Goal: Check status: Check status

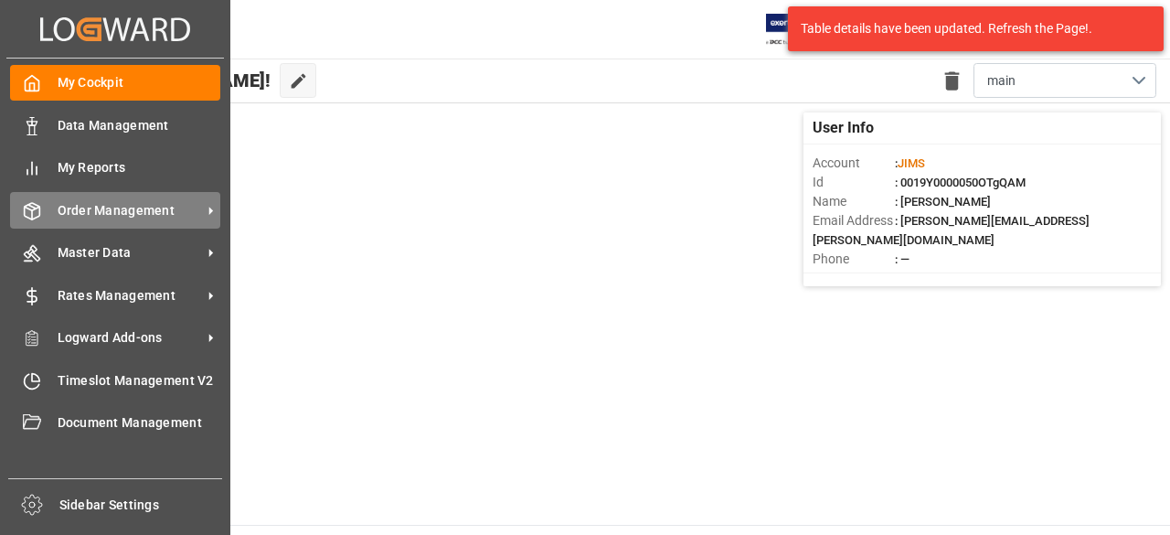
click at [106, 217] on span "Order Management" at bounding box center [130, 210] width 144 height 19
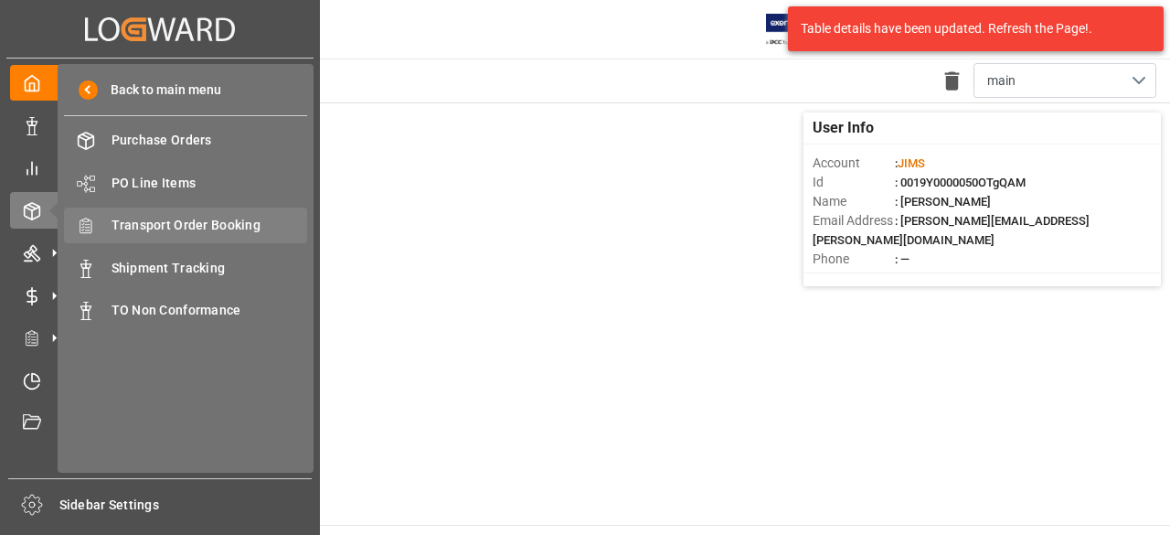
click at [176, 224] on span "Transport Order Booking" at bounding box center [210, 225] width 197 height 19
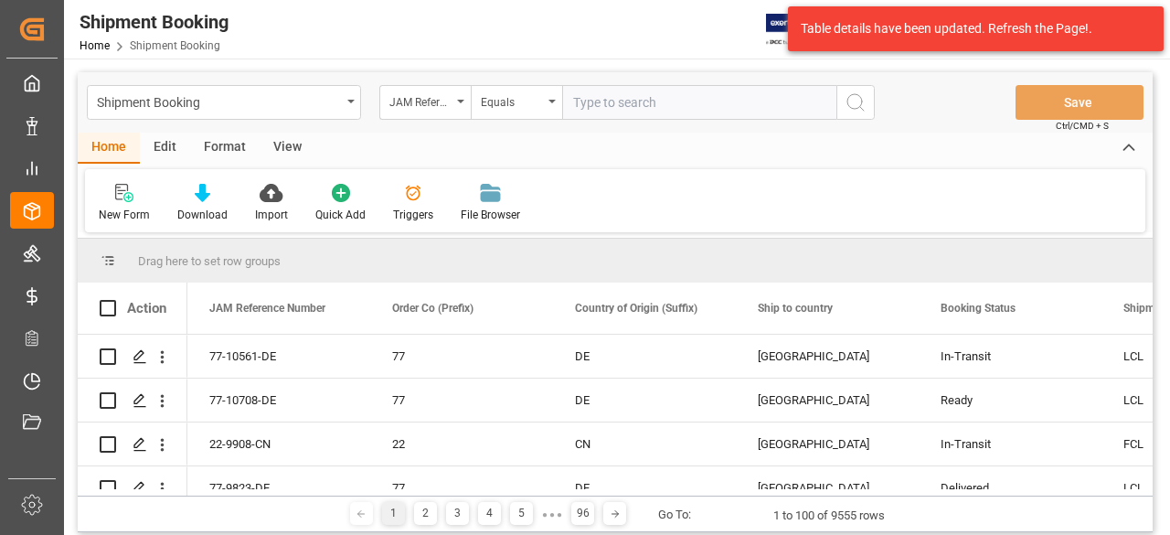
click at [613, 109] on input "text" at bounding box center [699, 102] width 274 height 35
type input "77-9722-gb"
click at [854, 92] on icon "search button" at bounding box center [856, 102] width 22 height 22
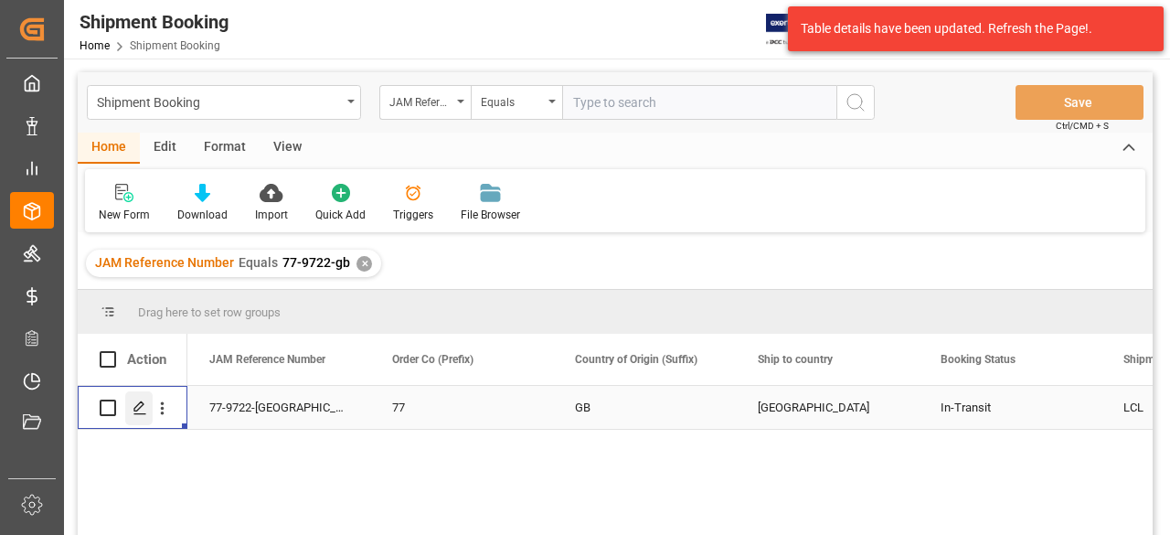
click at [142, 409] on icon "Press SPACE to select this row." at bounding box center [140, 407] width 15 height 15
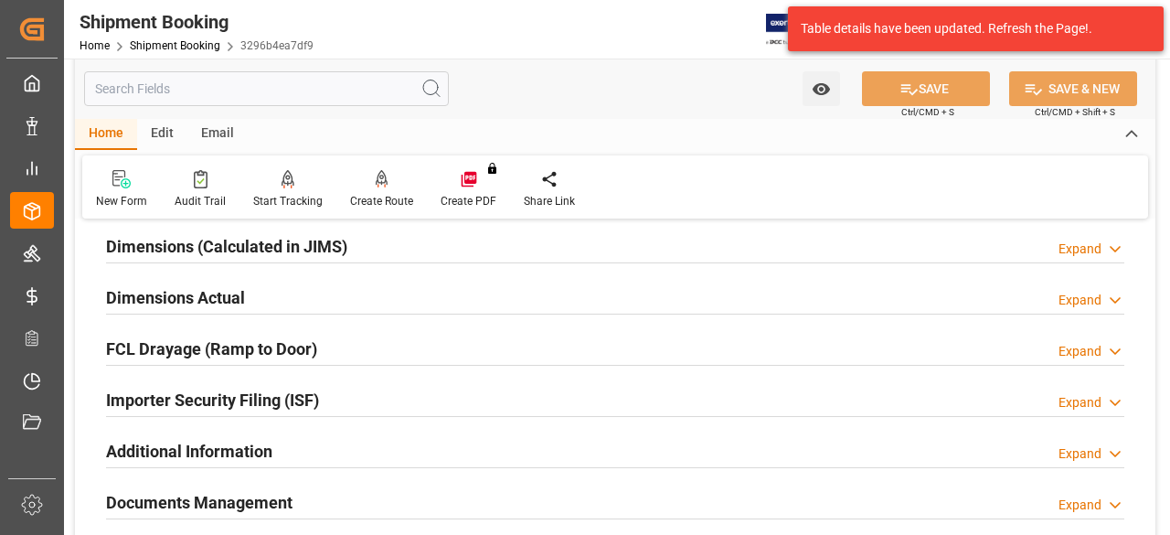
scroll to position [414, 0]
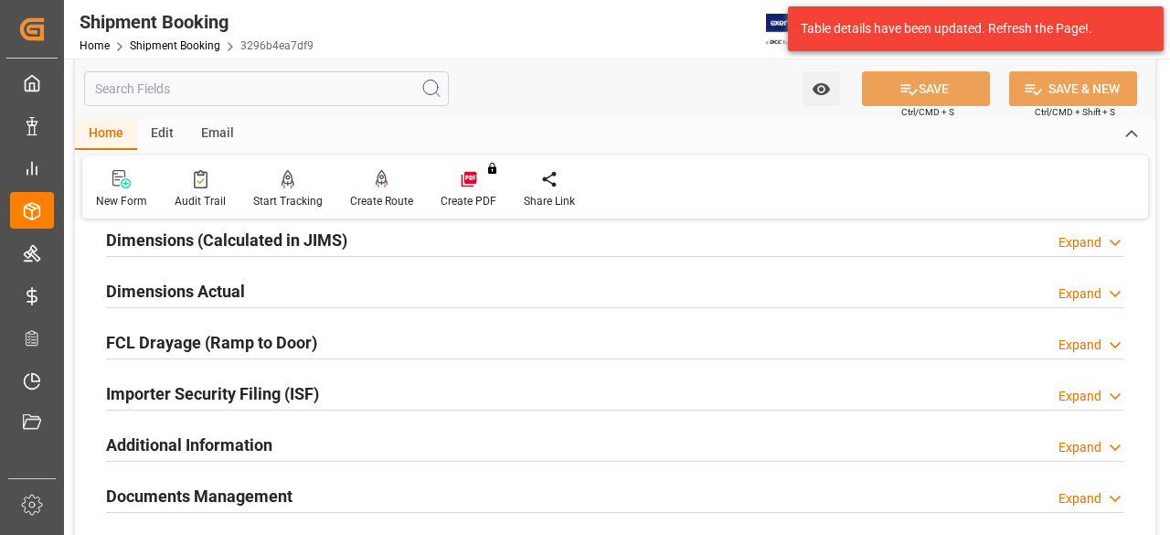
click at [229, 489] on h2 "Documents Management" at bounding box center [199, 496] width 187 height 25
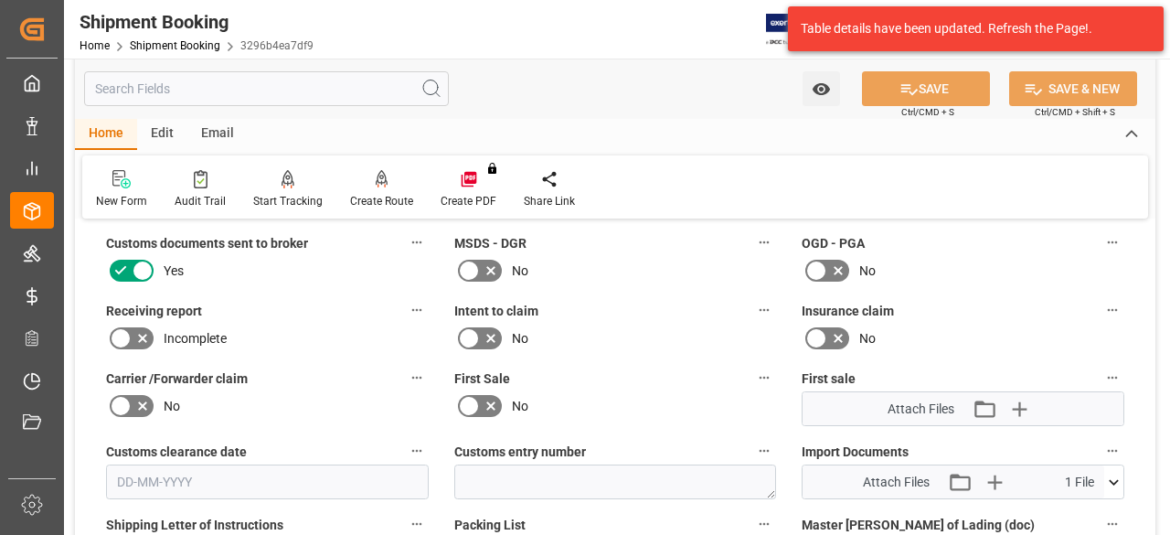
scroll to position [871, 0]
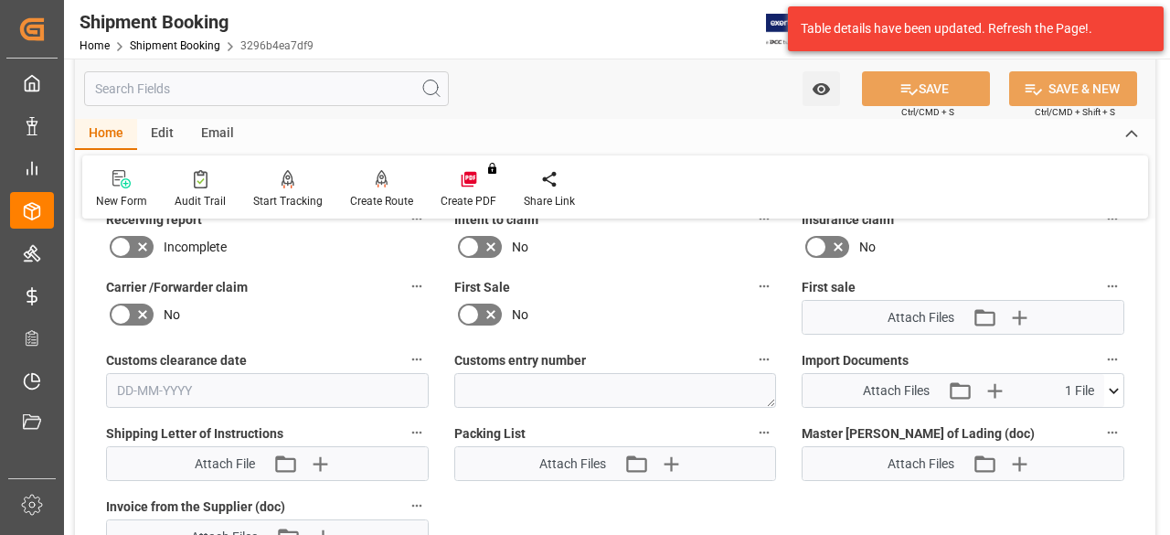
click at [1114, 385] on icon at bounding box center [1113, 390] width 19 height 19
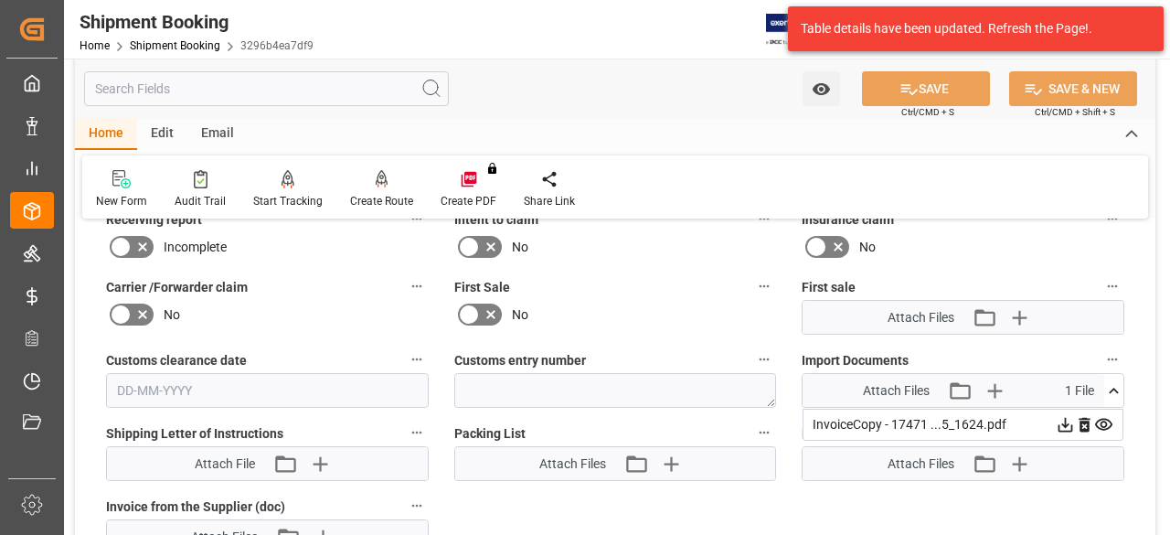
click at [1062, 421] on icon at bounding box center [1065, 424] width 19 height 19
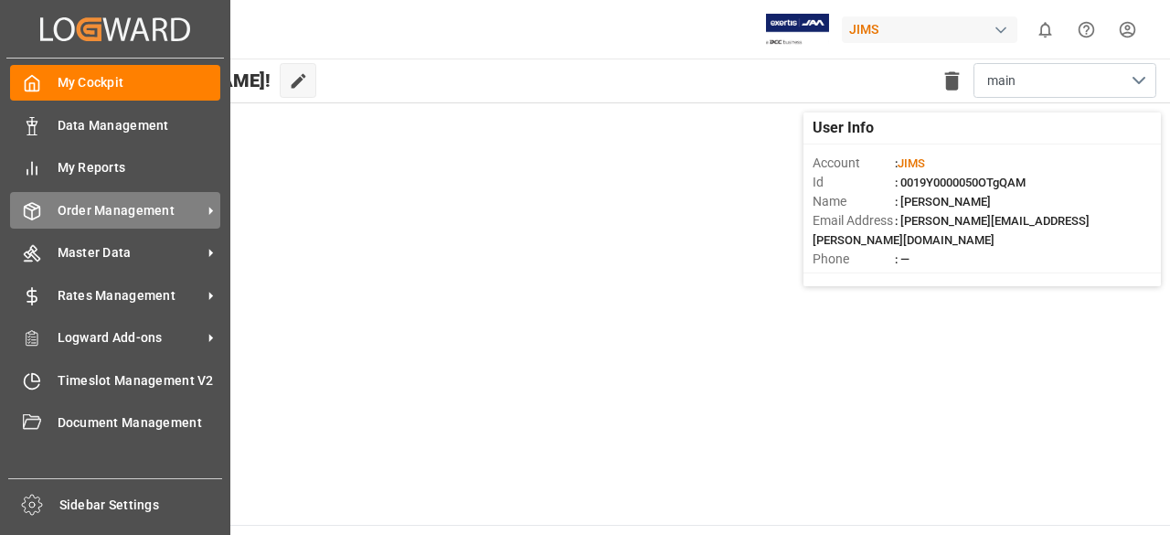
click at [98, 215] on span "Order Management" at bounding box center [130, 210] width 144 height 19
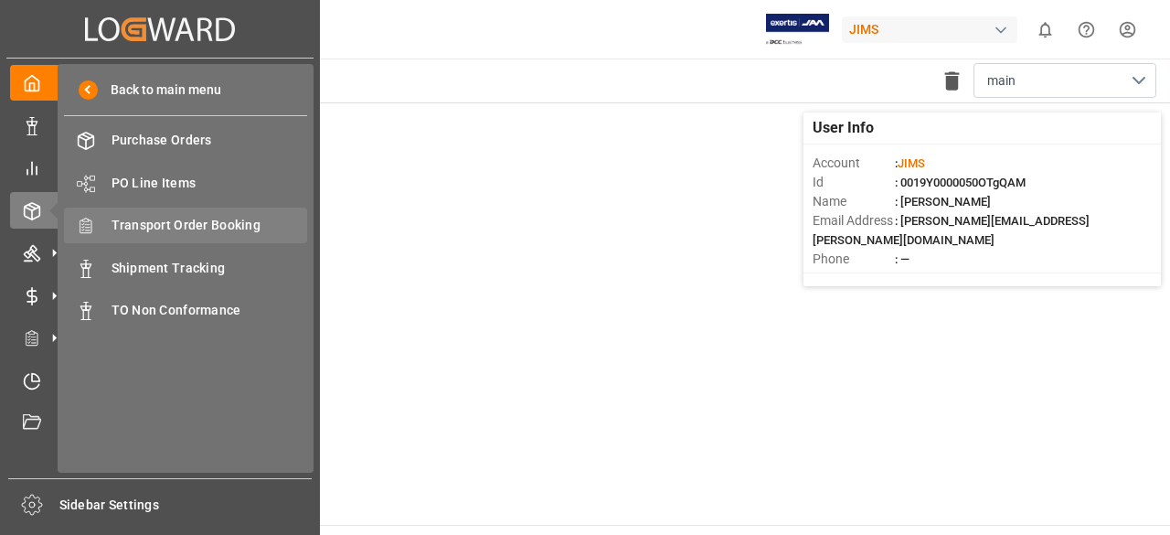
click at [186, 228] on span "Transport Order Booking" at bounding box center [210, 225] width 197 height 19
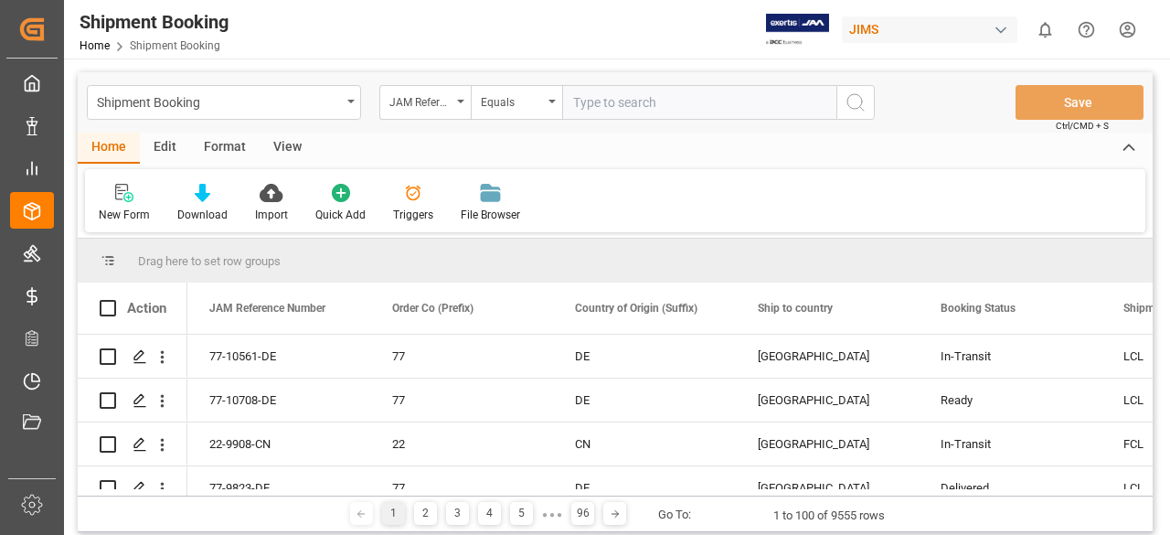
click at [627, 103] on input "text" at bounding box center [699, 102] width 274 height 35
type input "77-9722-gb"
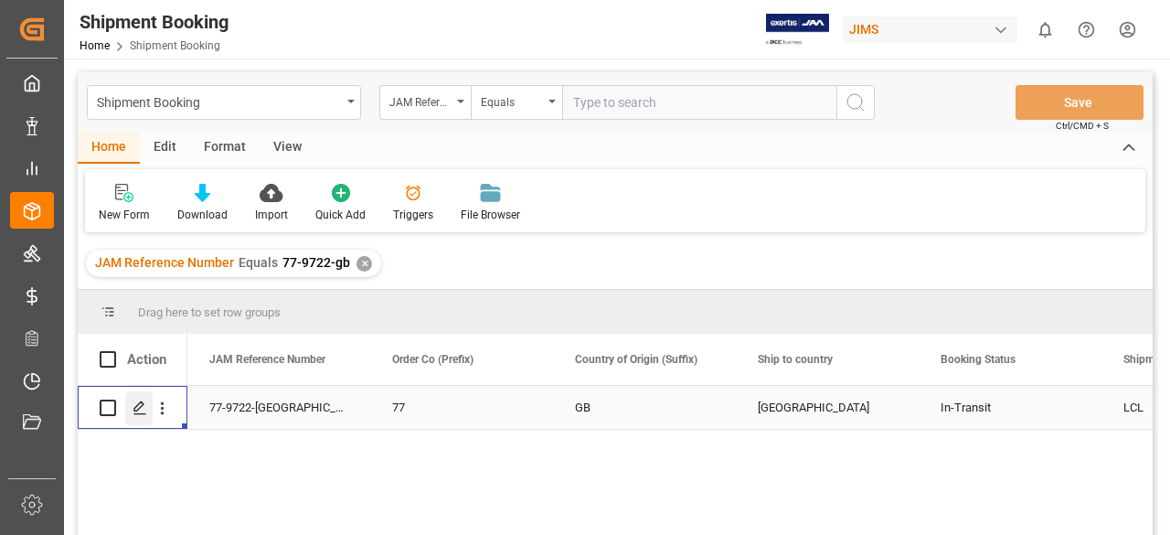
click at [140, 405] on icon "Press SPACE to select this row." at bounding box center [140, 407] width 15 height 15
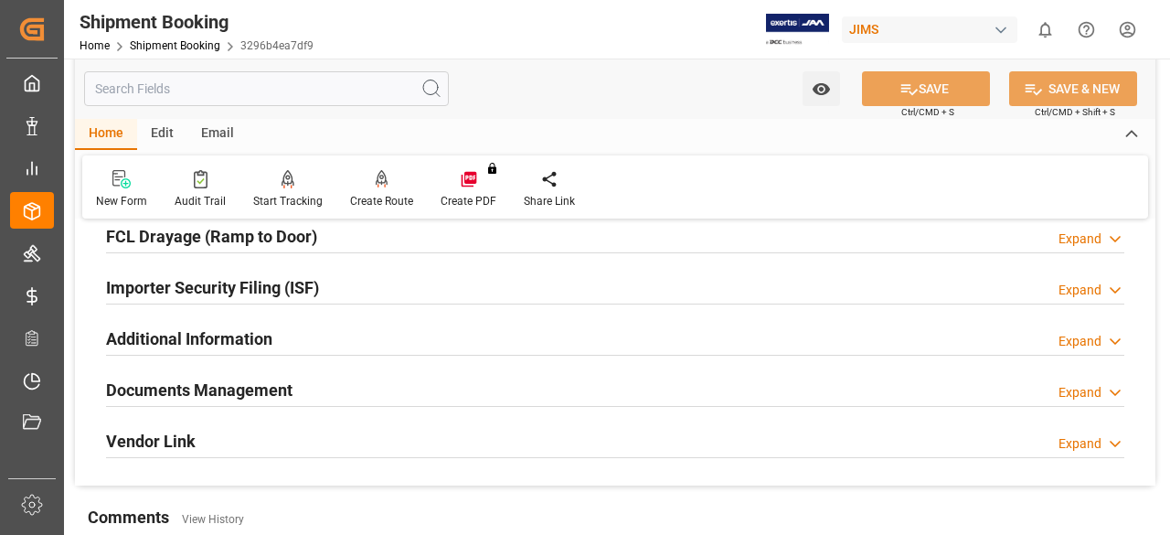
scroll to position [549, 0]
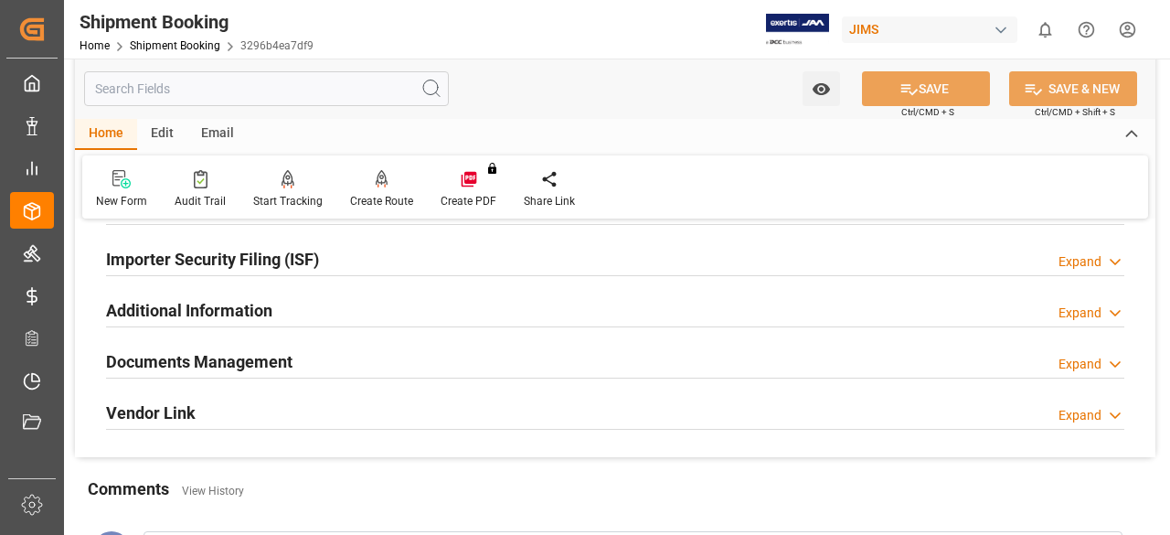
click at [228, 357] on h2 "Documents Management" at bounding box center [199, 361] width 187 height 25
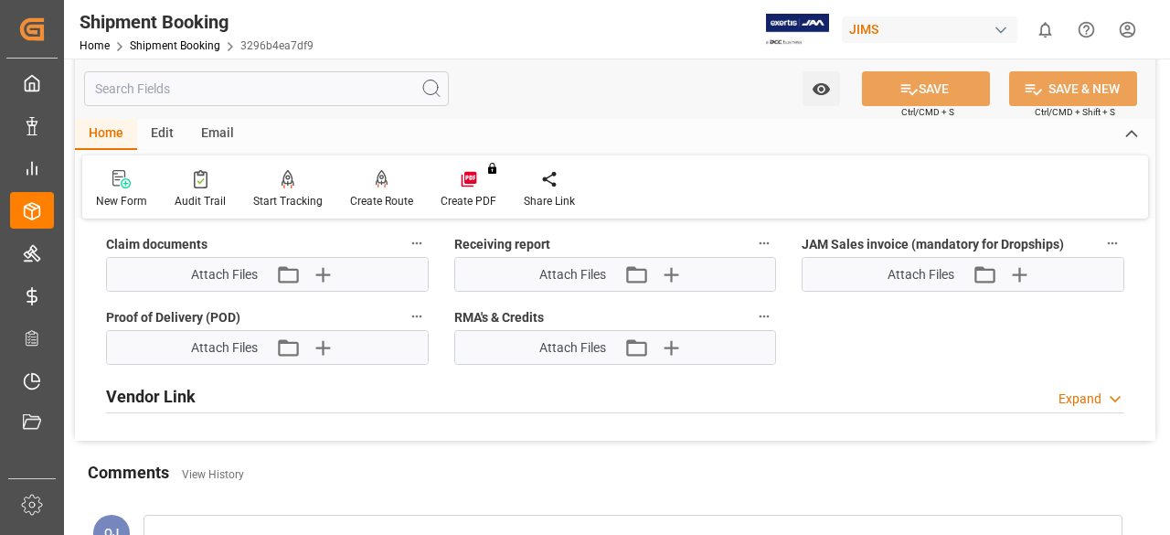
scroll to position [1371, 0]
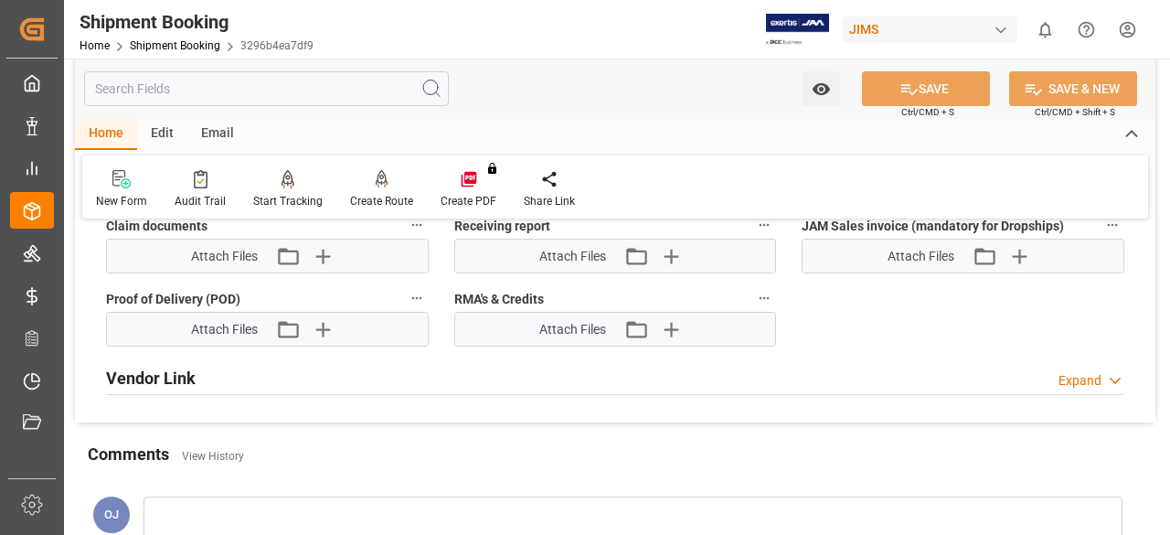
click at [1116, 371] on icon at bounding box center [1115, 380] width 18 height 19
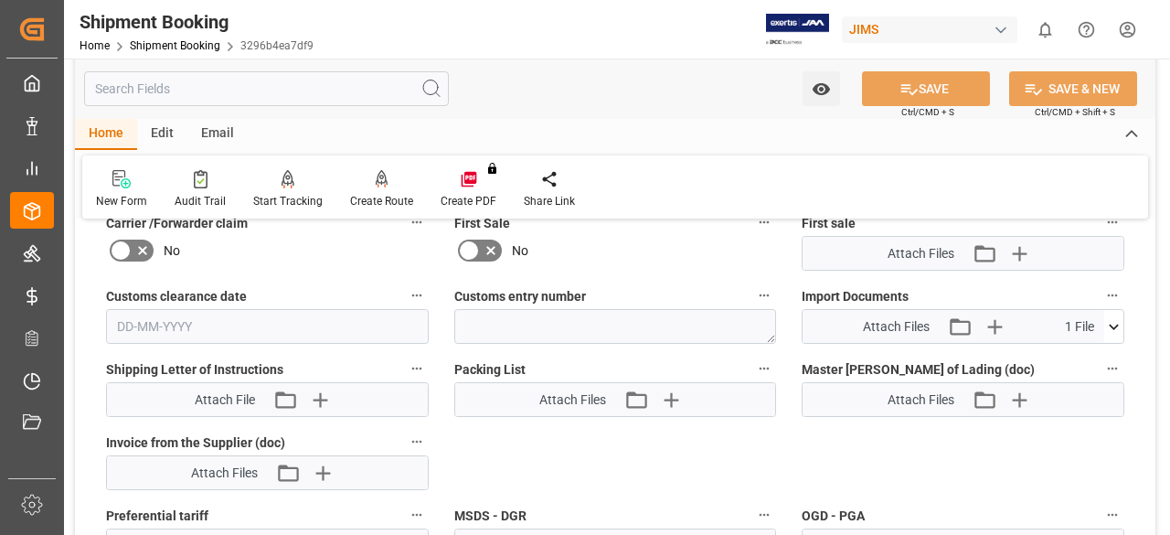
scroll to position [823, 0]
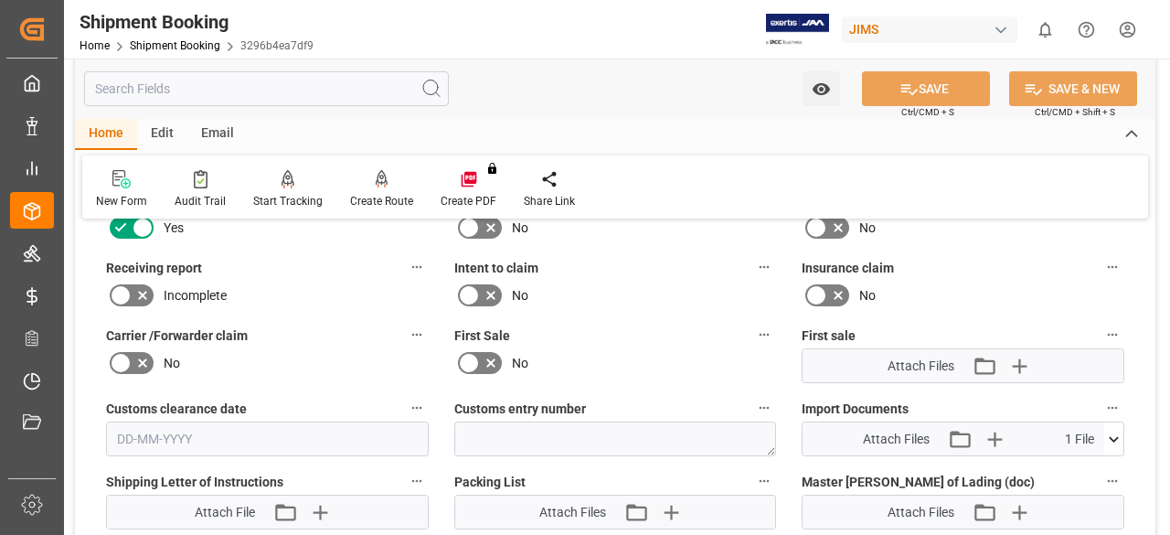
click at [1109, 432] on icon at bounding box center [1113, 439] width 19 height 19
click at [1063, 468] on icon at bounding box center [1066, 473] width 15 height 15
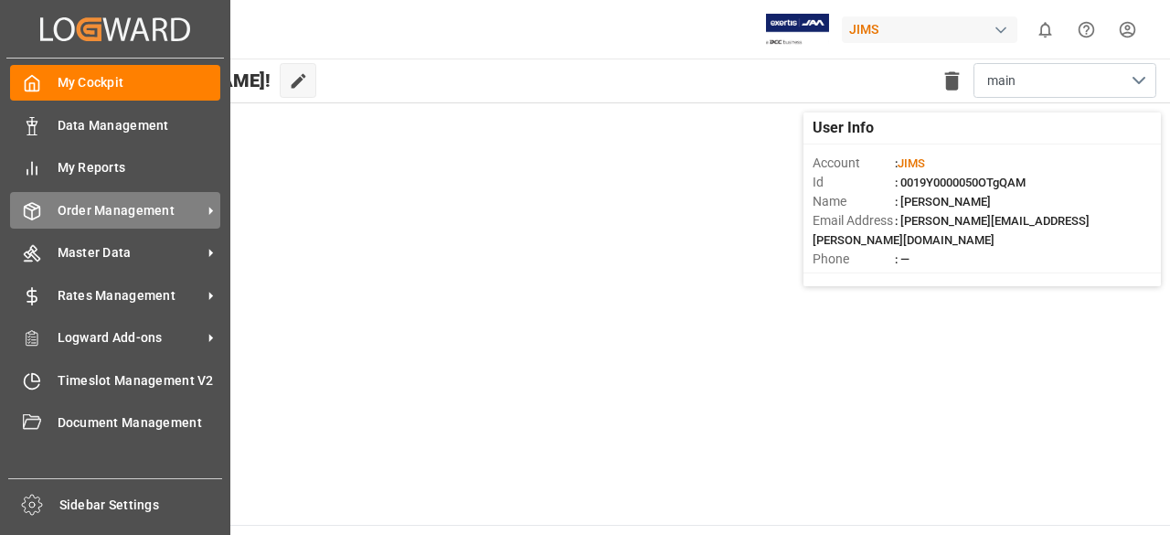
click at [117, 219] on span "Order Management" at bounding box center [130, 210] width 144 height 19
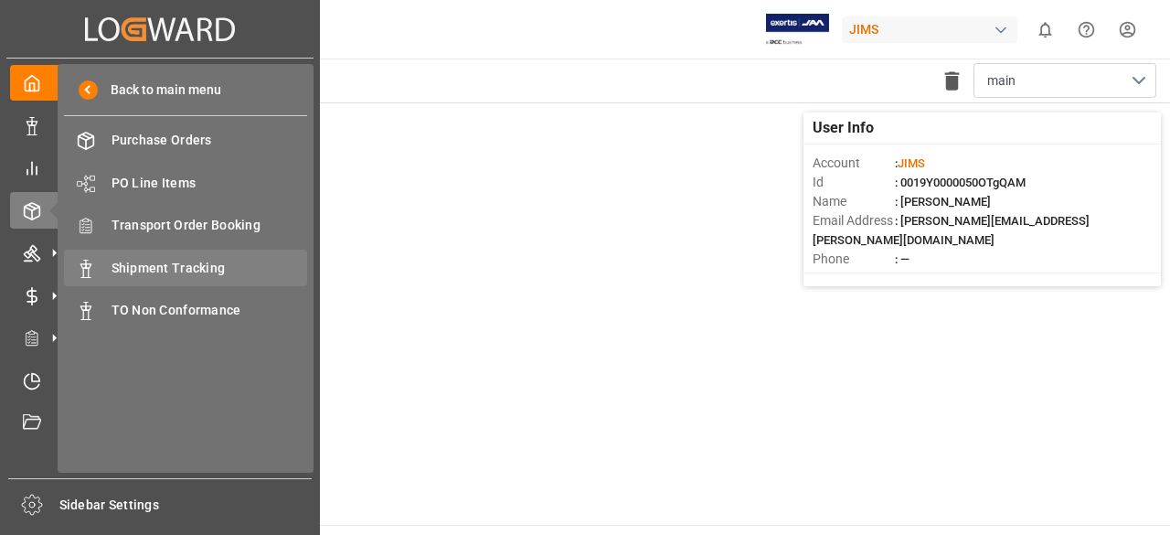
click at [137, 264] on span "Shipment Tracking" at bounding box center [210, 268] width 197 height 19
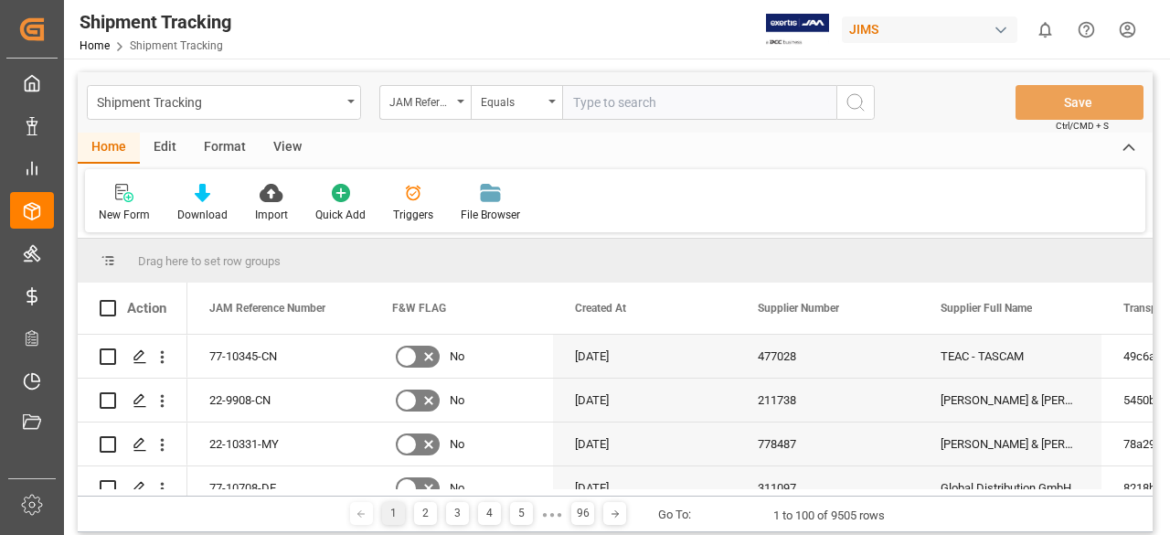
click at [596, 104] on input "text" at bounding box center [699, 102] width 274 height 35
type input "77-9722-gb"
click at [870, 98] on button "search button" at bounding box center [856, 102] width 38 height 35
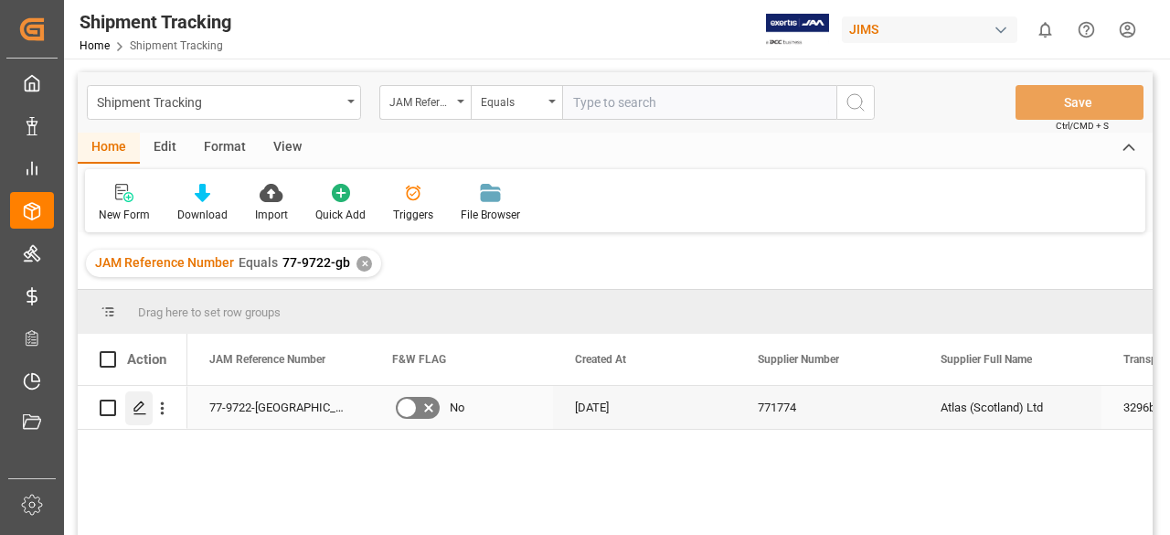
click at [146, 405] on div "Press SPACE to select this row." at bounding box center [138, 408] width 27 height 34
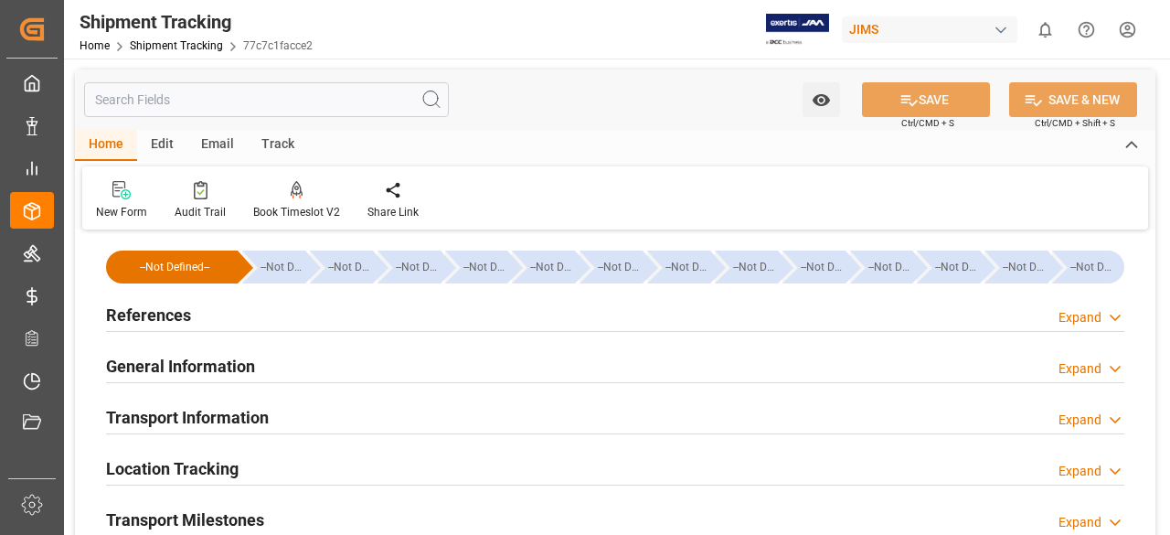
type input "[DATE] 00:00"
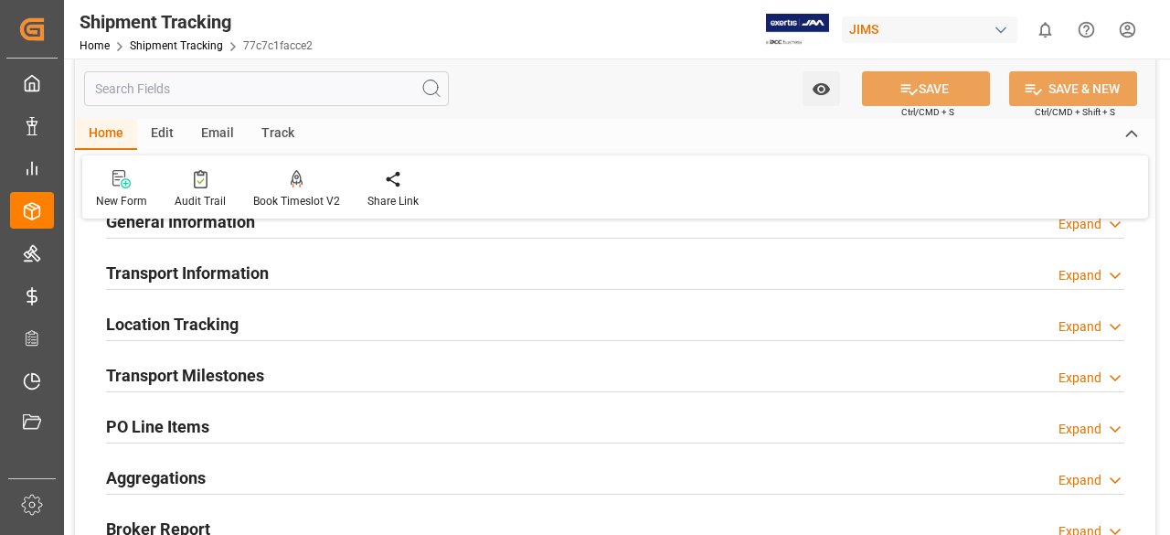
scroll to position [183, 0]
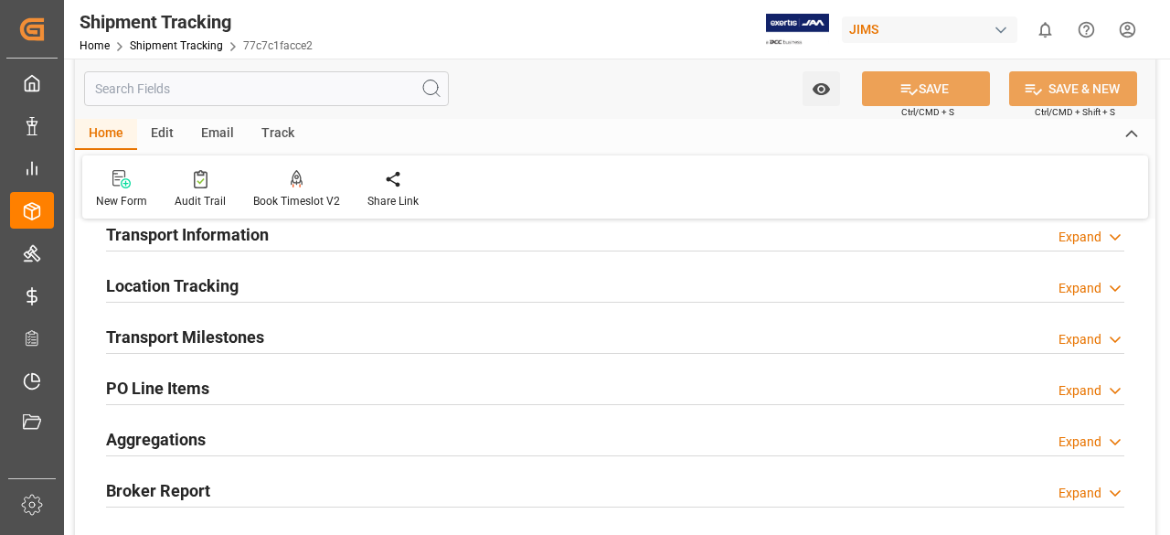
click at [1123, 338] on icon at bounding box center [1115, 339] width 18 height 19
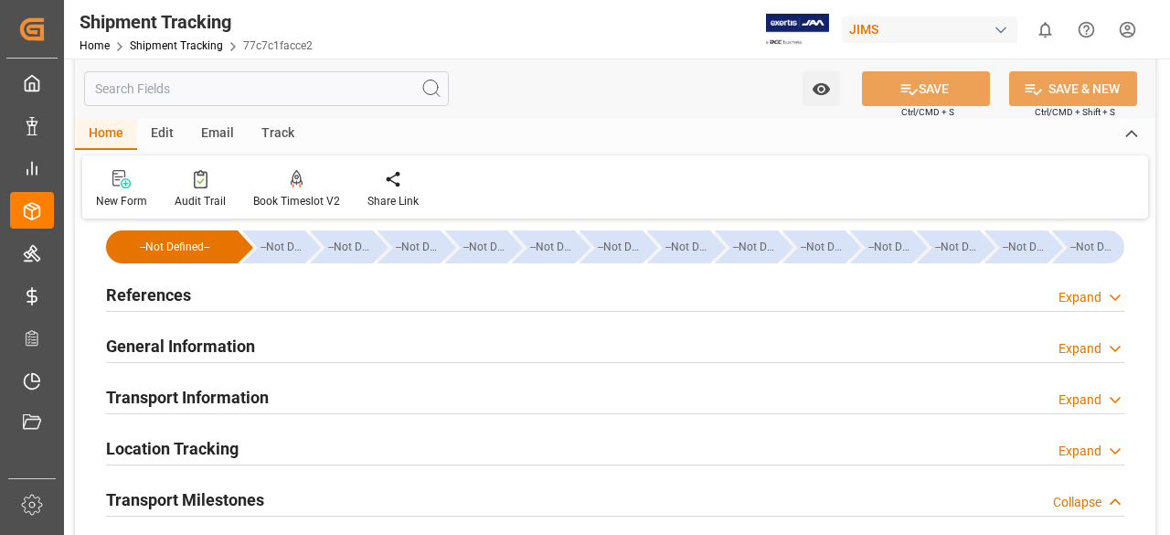
scroll to position [0, 0]
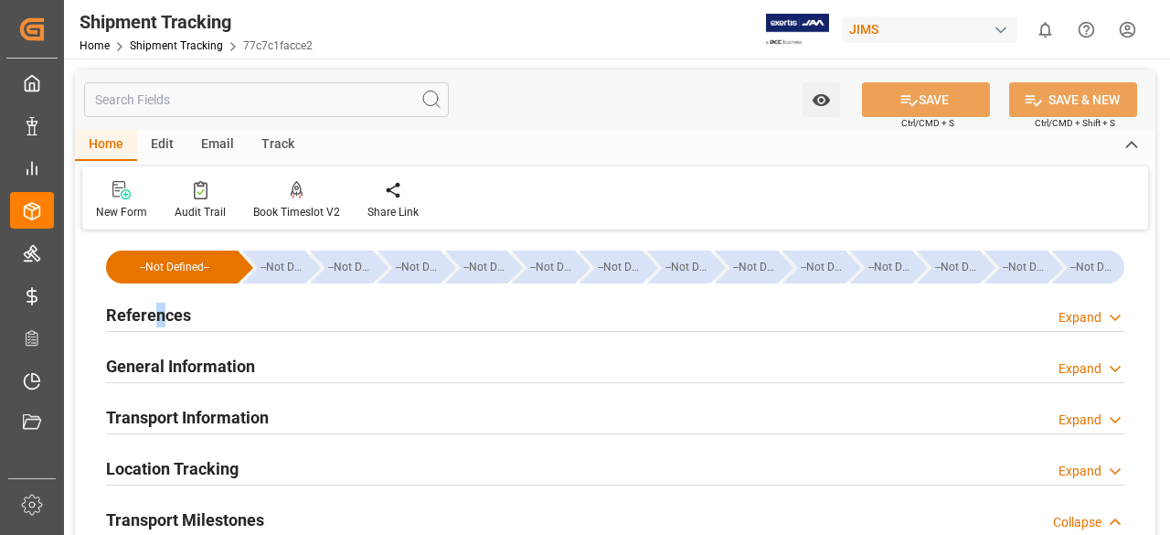
click at [159, 322] on h2 "References" at bounding box center [148, 315] width 85 height 25
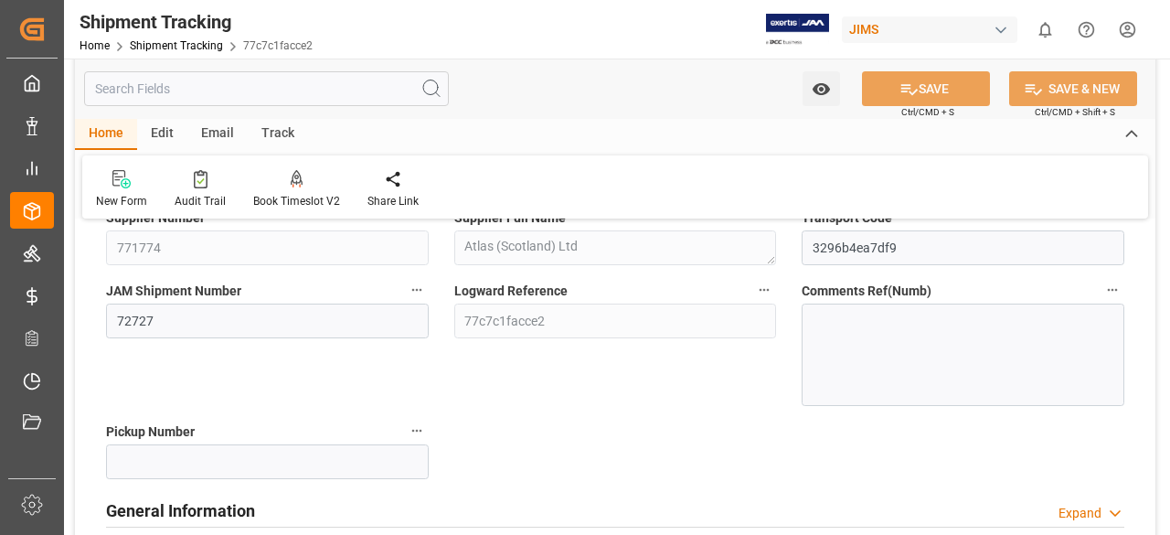
scroll to position [91, 0]
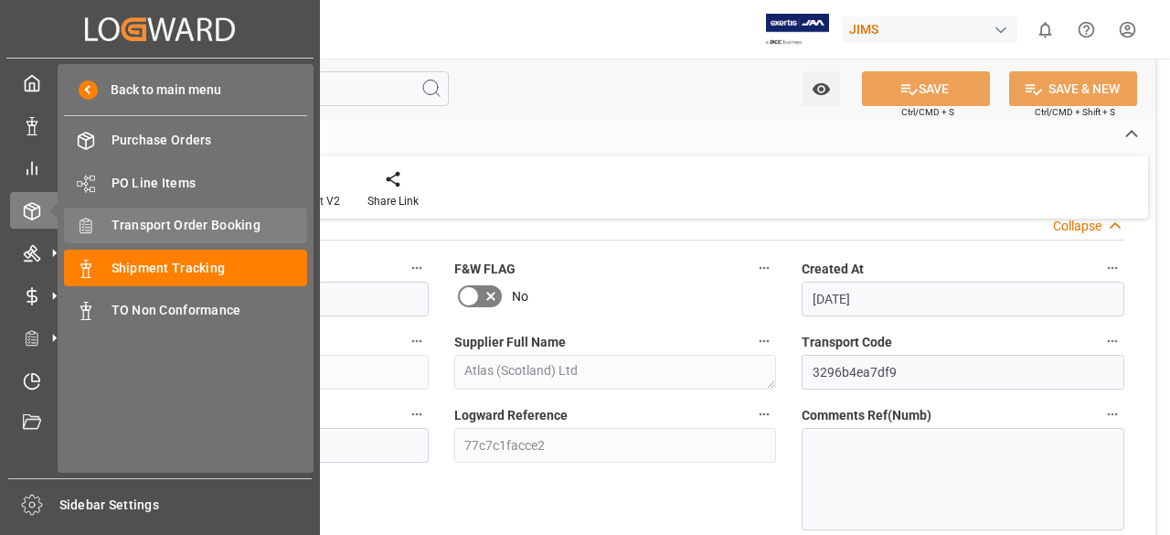
click at [156, 229] on span "Transport Order Booking" at bounding box center [210, 225] width 197 height 19
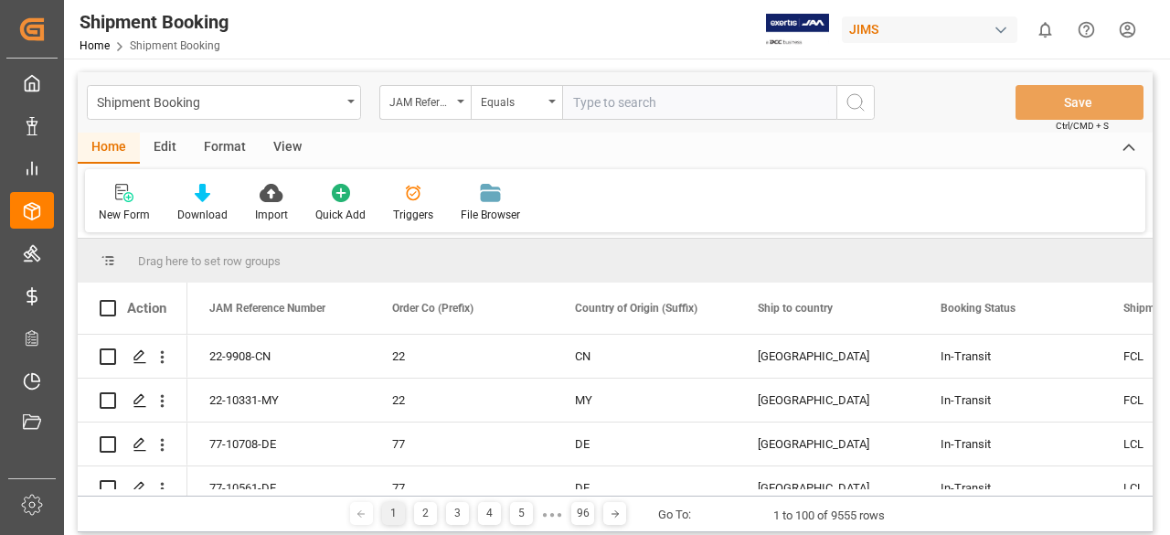
click at [614, 100] on input "text" at bounding box center [699, 102] width 274 height 35
type input "77-10269-gb"
click at [852, 100] on icon "search button" at bounding box center [856, 102] width 22 height 22
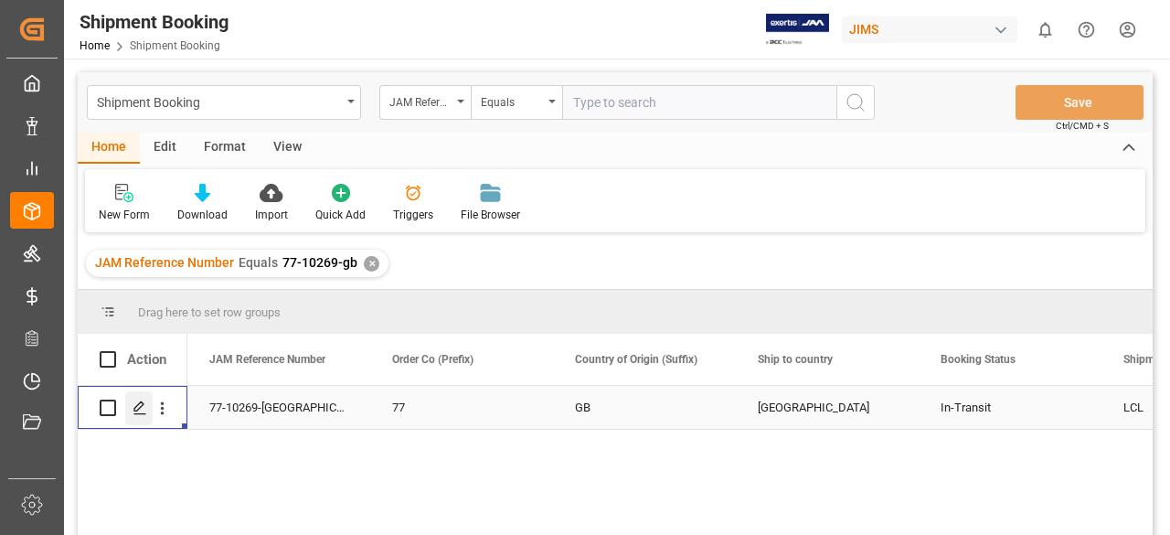
click at [143, 408] on icon "Press SPACE to select this row." at bounding box center [140, 407] width 15 height 15
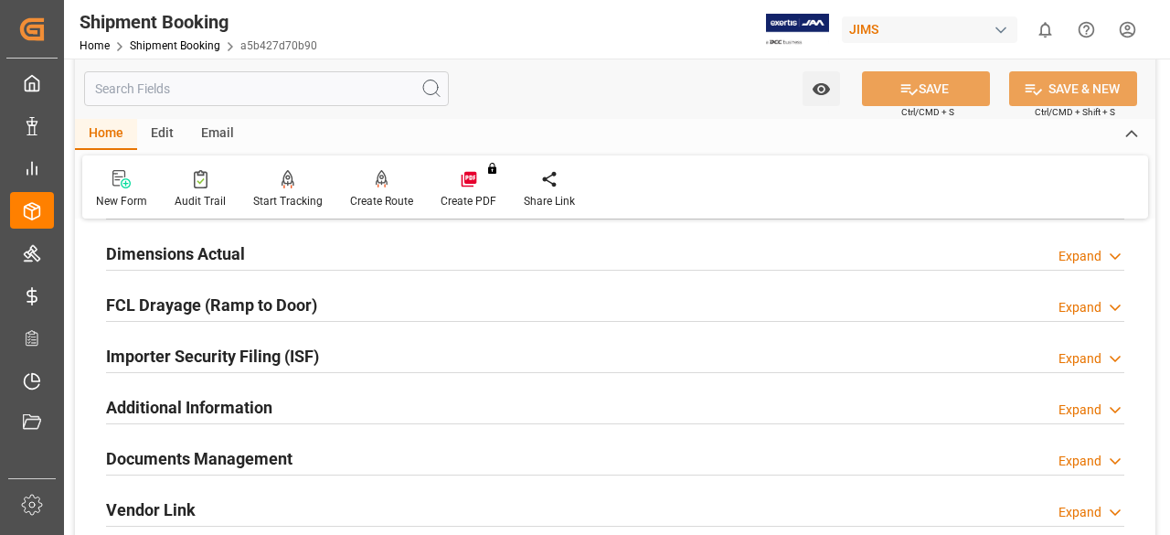
scroll to position [457, 0]
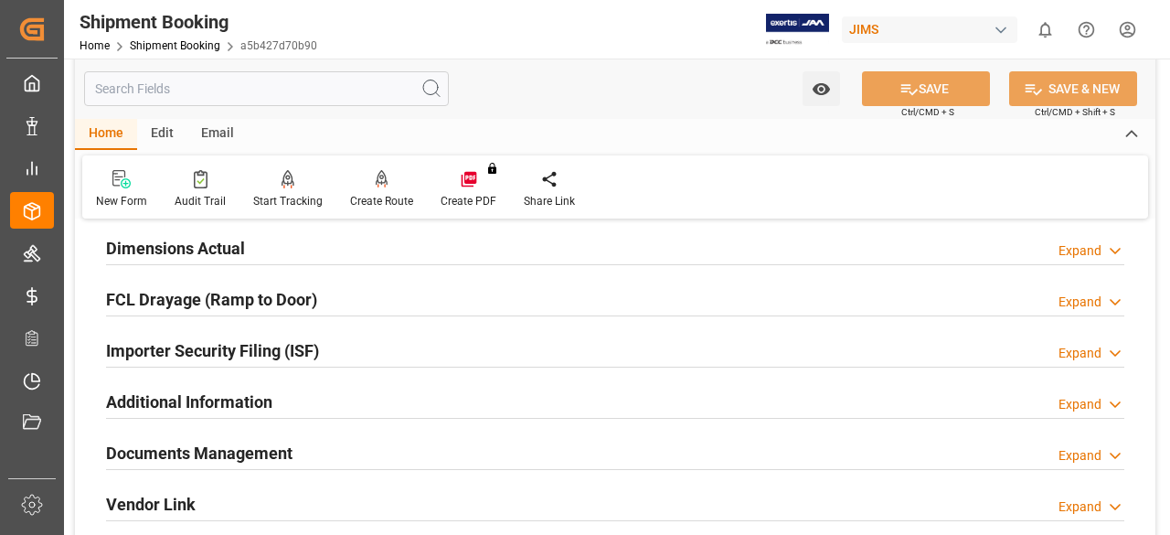
click at [206, 453] on h2 "Documents Management" at bounding box center [199, 453] width 187 height 25
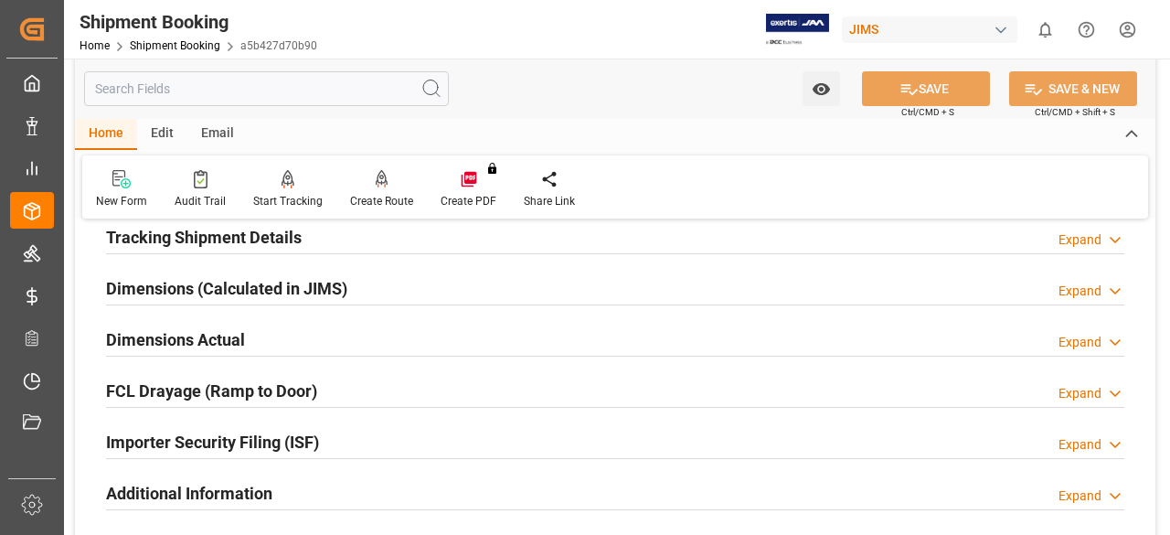
scroll to position [0, 0]
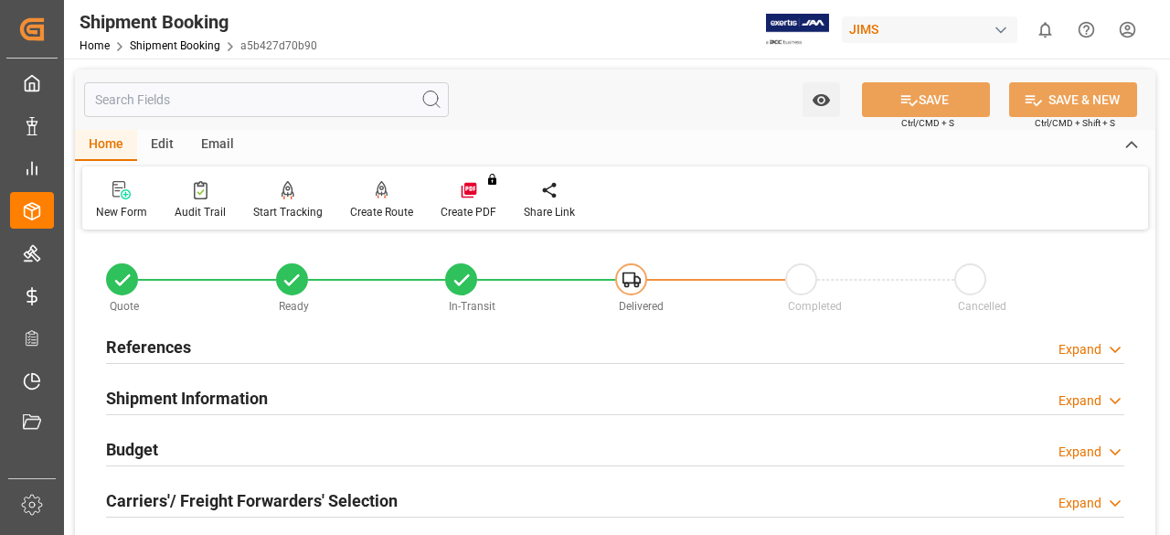
click at [179, 396] on h2 "Shipment Information" at bounding box center [187, 398] width 162 height 25
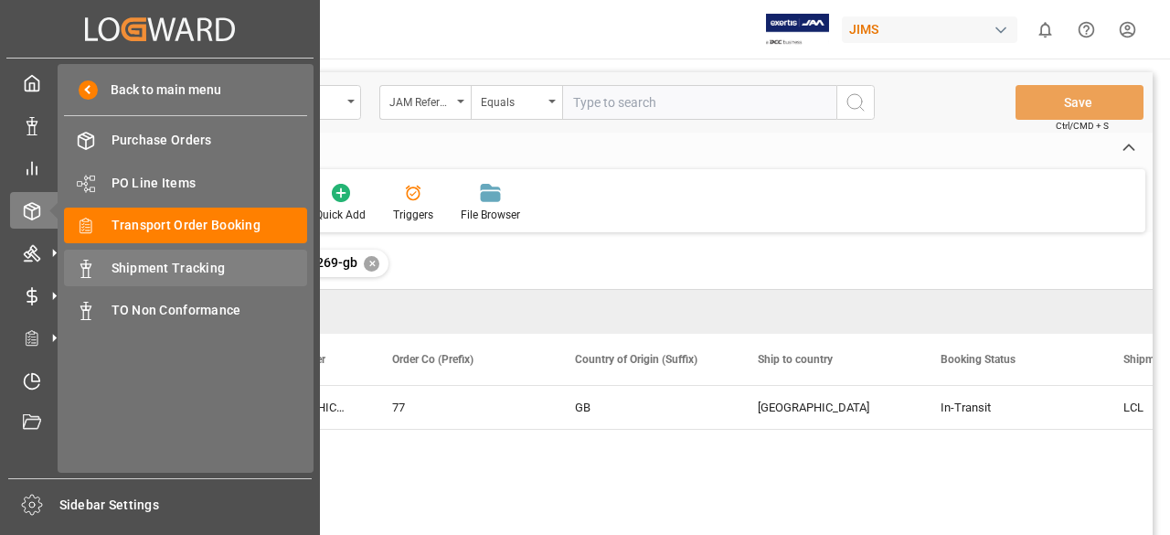
click at [143, 266] on span "Shipment Tracking" at bounding box center [210, 268] width 197 height 19
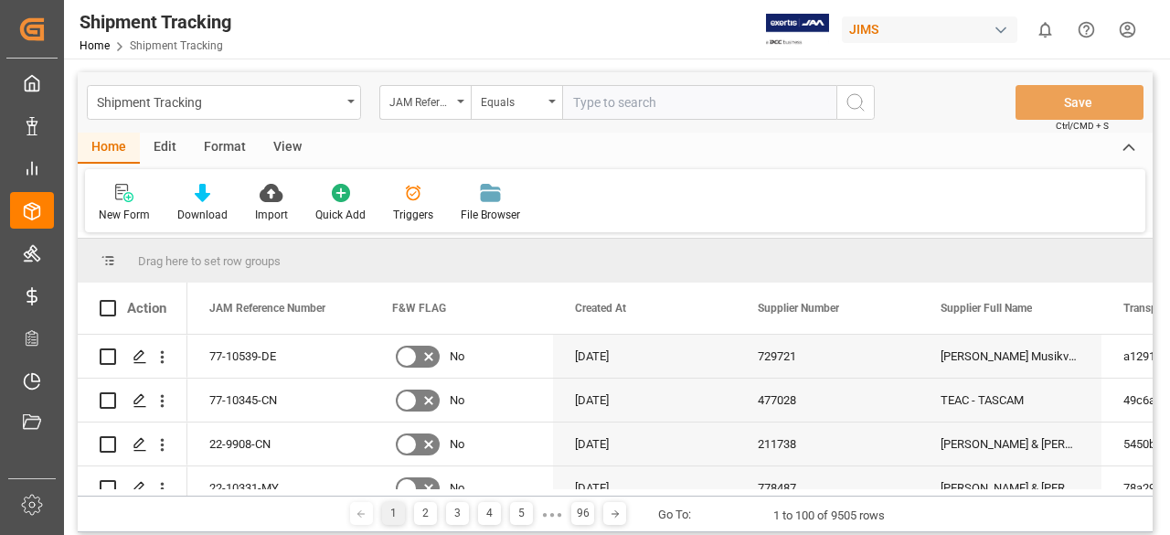
click at [633, 98] on input "text" at bounding box center [699, 102] width 274 height 35
click at [653, 96] on input "text" at bounding box center [699, 102] width 274 height 35
type input "77-10269-gb"
click at [856, 103] on icon "search button" at bounding box center [856, 102] width 22 height 22
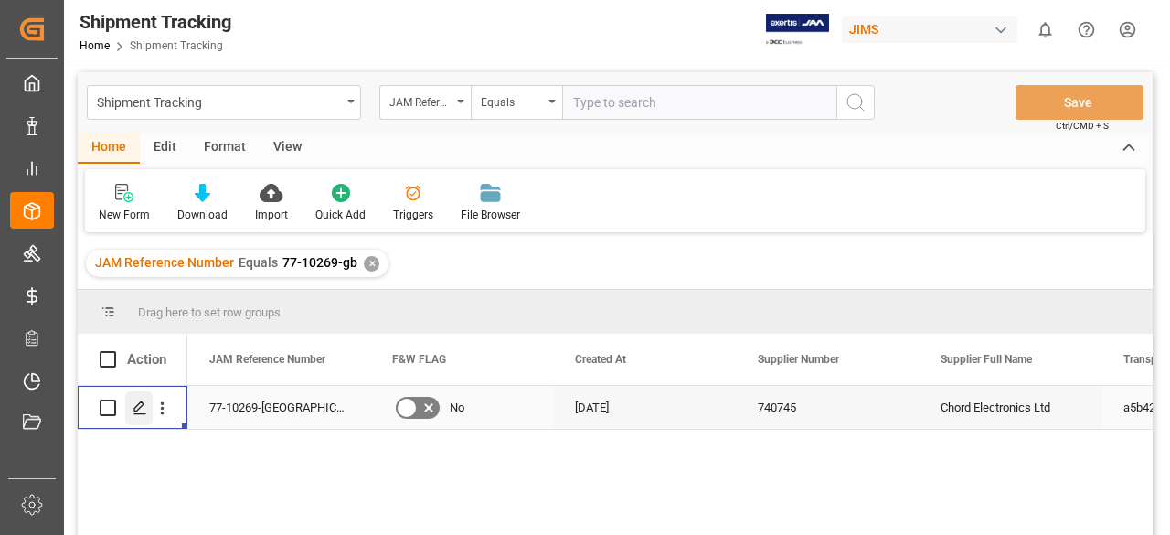
click at [133, 414] on icon "Press SPACE to select this row." at bounding box center [140, 407] width 15 height 15
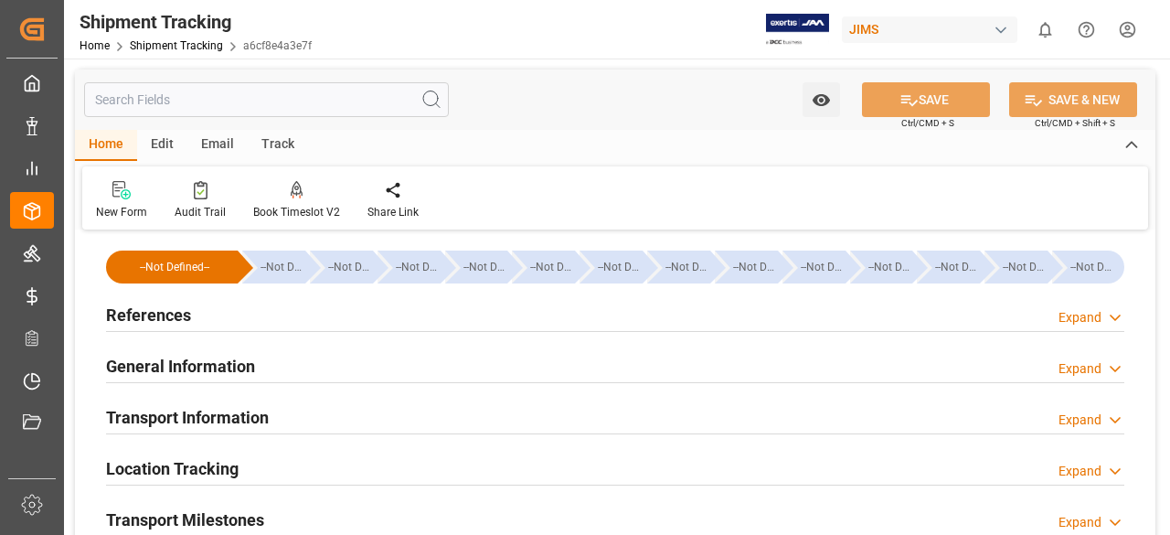
click at [233, 359] on h2 "General Information" at bounding box center [180, 366] width 149 height 25
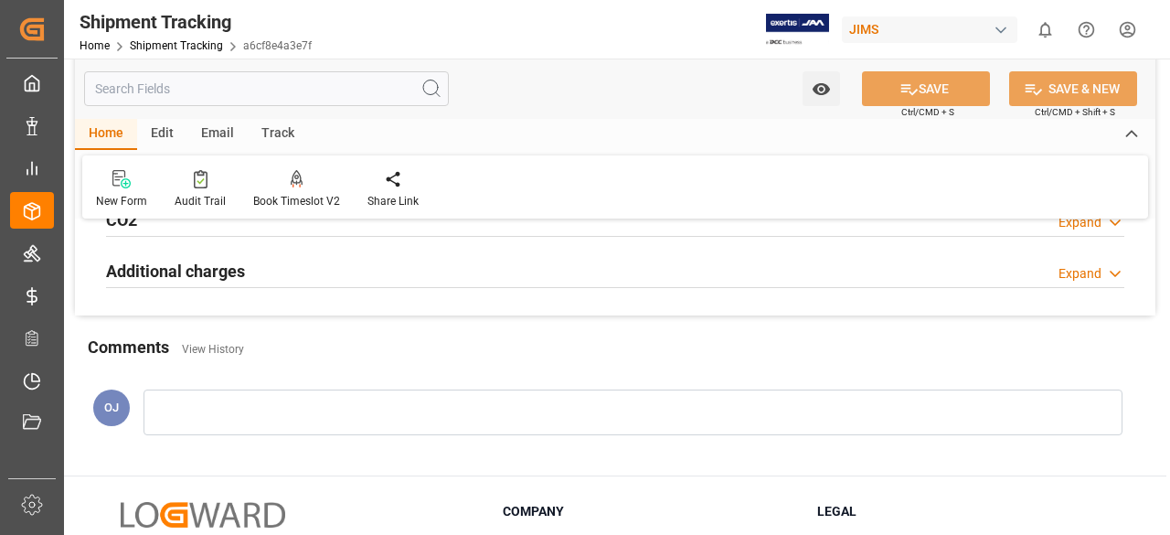
scroll to position [731, 0]
